Goal: Find specific page/section: Find specific page/section

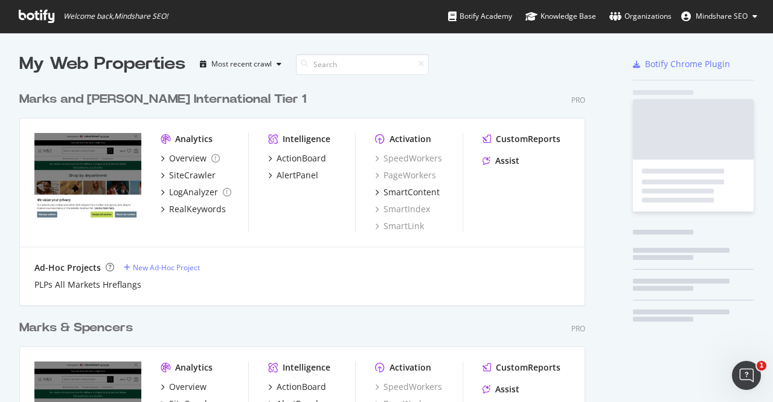
scroll to position [503, 566]
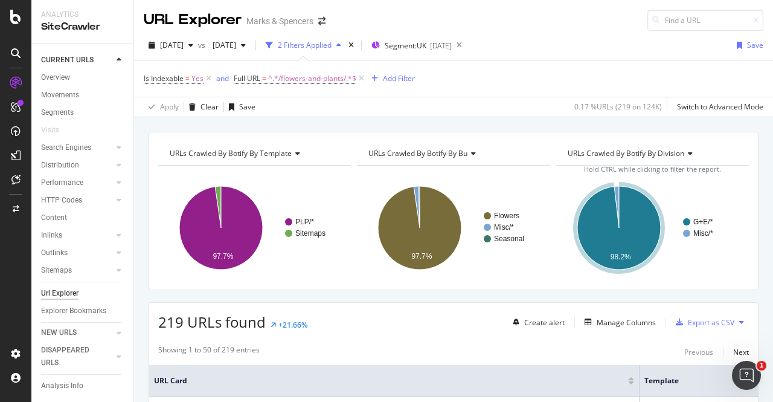
click at [610, 77] on div "Is Indexable = Yes and Full URL = ^.*/flowers-and-plants/.*$ Add Filter" at bounding box center [454, 78] width 620 height 36
click at [330, 82] on span "^.*/flowers-and-plants/.*$" at bounding box center [312, 78] width 88 height 17
click at [314, 125] on input "/flowers-and-plants/" at bounding box center [302, 127] width 114 height 19
click at [314, 133] on input "/flowers-and-plants/" at bounding box center [302, 127] width 114 height 19
type input "/brands/"
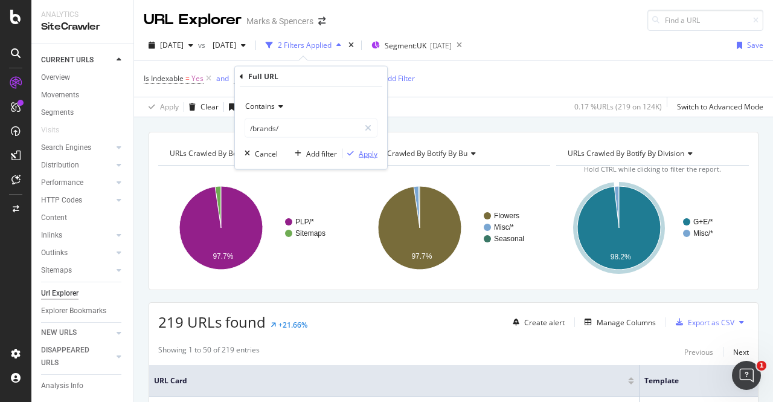
click at [367, 152] on div "Apply" at bounding box center [368, 153] width 19 height 10
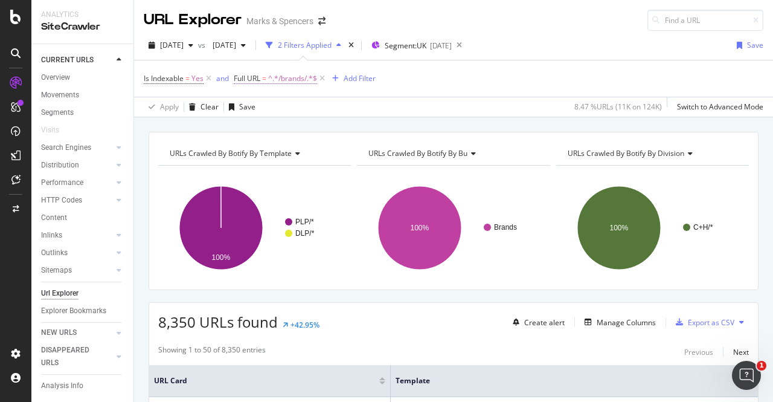
click at [289, 76] on span "^.*/brands/.*$" at bounding box center [292, 78] width 49 height 17
click at [275, 127] on input "/brands/" at bounding box center [302, 127] width 114 height 19
type input "/mens/"
click at [365, 148] on div "Apply" at bounding box center [360, 153] width 35 height 11
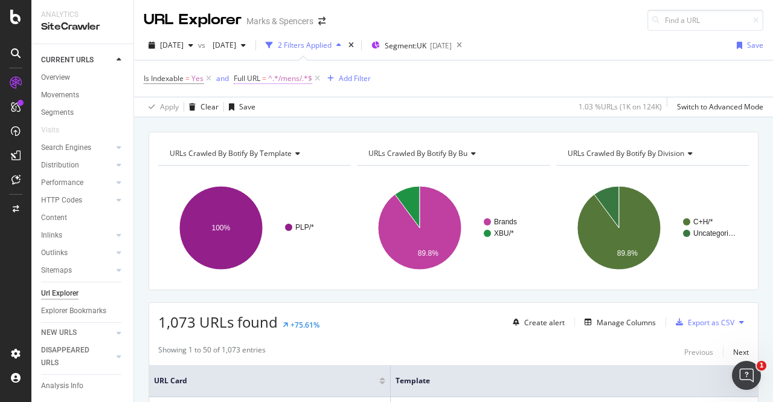
click at [280, 80] on span "^.*/mens/.*$" at bounding box center [290, 78] width 44 height 17
click at [283, 123] on input "/mens/" at bounding box center [302, 127] width 114 height 19
type input "/men/"
click at [362, 152] on div "Apply" at bounding box center [368, 153] width 19 height 10
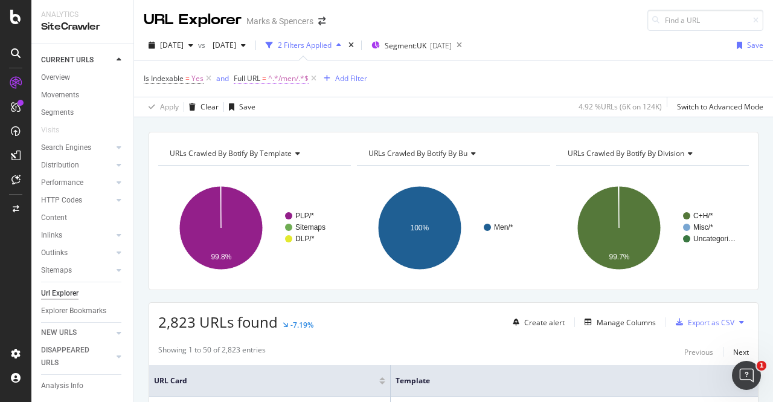
click at [284, 79] on span "^.*/men/.*$" at bounding box center [288, 78] width 40 height 17
click at [252, 126] on input "/men/" at bounding box center [302, 127] width 114 height 19
click at [251, 127] on input "/men/" at bounding box center [302, 127] width 114 height 19
click at [254, 127] on input "/men/" at bounding box center [302, 127] width 114 height 19
type input "/women/"
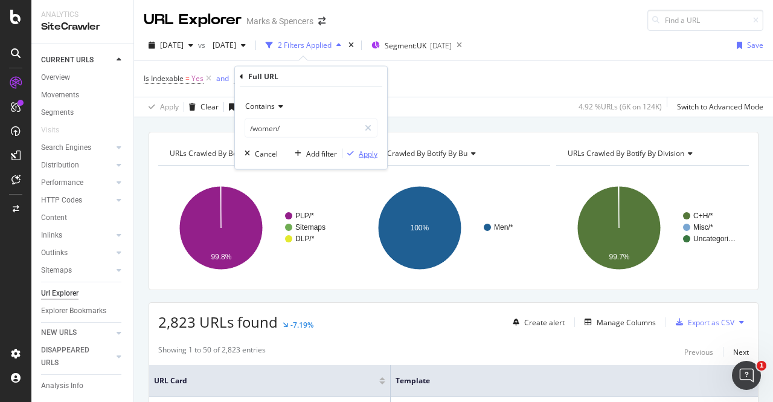
click at [369, 150] on div "Apply" at bounding box center [368, 153] width 19 height 10
